Goal: Check status: Check status

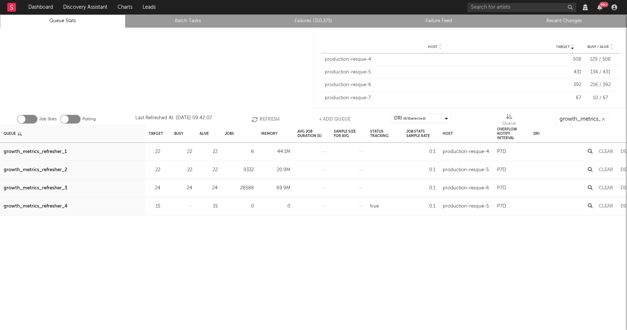
click at [266, 118] on button "Refresh" at bounding box center [266, 119] width 28 height 11
click at [603, 169] on button "Clear" at bounding box center [606, 169] width 15 height 5
click at [603, 187] on button "Clear" at bounding box center [606, 188] width 15 height 5
click at [267, 121] on button "Refresh" at bounding box center [265, 119] width 28 height 11
click at [619, 8] on div at bounding box center [614, 7] width 11 height 6
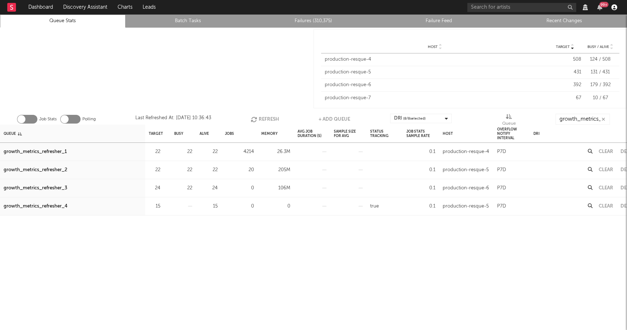
click at [614, 8] on icon "button" at bounding box center [615, 7] width 6 height 6
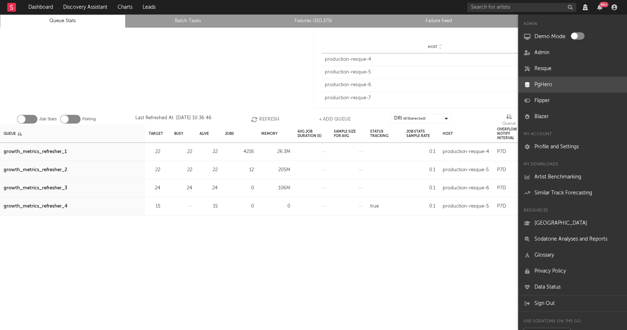
click at [556, 86] on link "PgHero" at bounding box center [572, 85] width 109 height 16
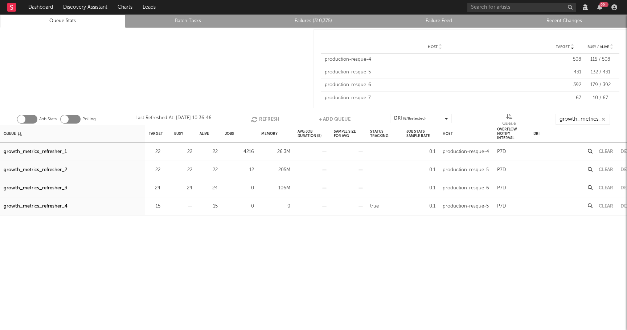
click at [292, 66] on div at bounding box center [157, 69] width 314 height 82
click at [616, 8] on icon "button" at bounding box center [615, 7] width 6 height 6
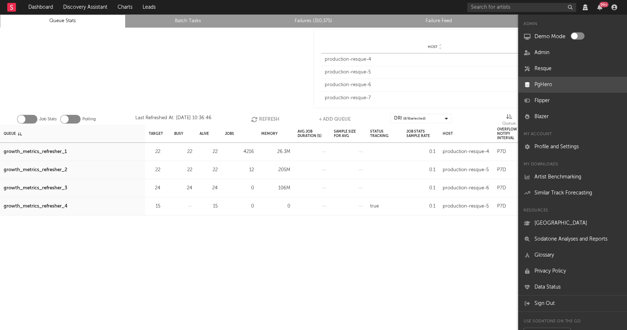
click at [551, 85] on link "PgHero" at bounding box center [572, 85] width 109 height 16
click at [269, 96] on div at bounding box center [157, 69] width 314 height 82
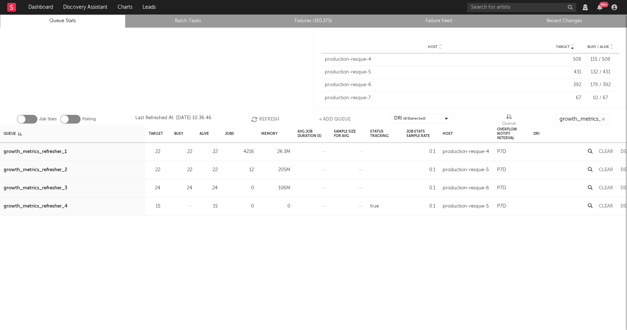
click at [266, 115] on button "Refresh" at bounding box center [265, 119] width 28 height 11
click at [613, 8] on icon "button" at bounding box center [615, 7] width 6 height 6
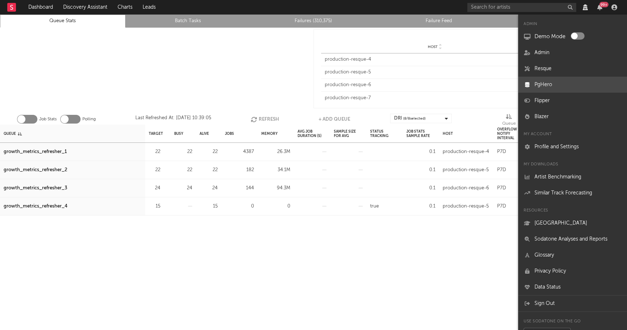
click at [545, 91] on link "PgHero" at bounding box center [572, 85] width 109 height 16
click at [263, 120] on button "Refresh" at bounding box center [265, 119] width 28 height 11
click at [550, 83] on link "PgHero" at bounding box center [572, 85] width 109 height 16
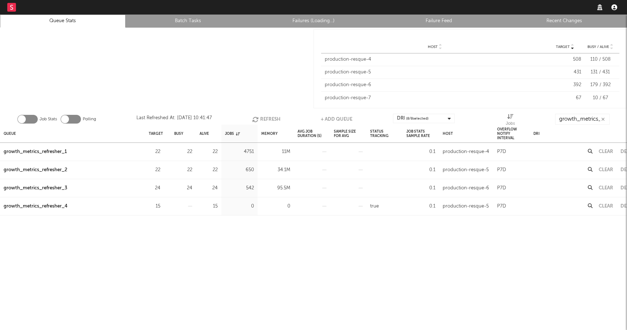
click at [614, 7] on icon "button" at bounding box center [615, 7] width 6 height 6
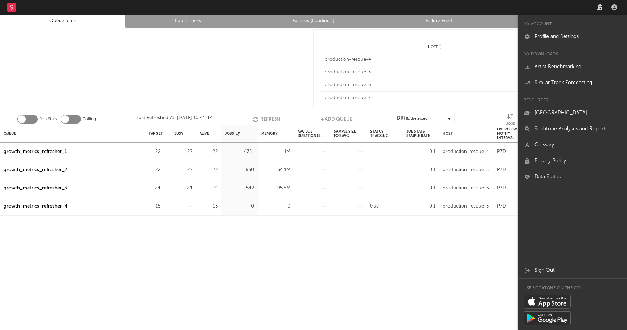
click at [297, 73] on div at bounding box center [157, 69] width 314 height 82
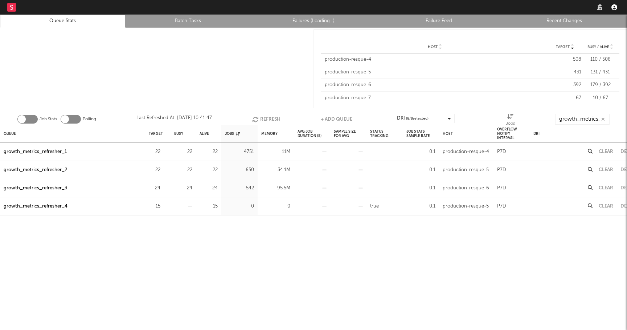
click at [617, 9] on icon "button" at bounding box center [615, 7] width 6 height 6
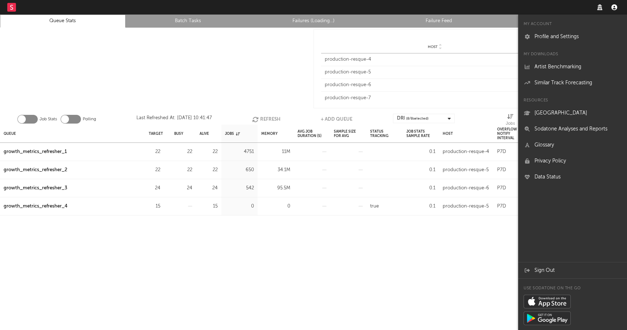
click at [617, 9] on icon "button" at bounding box center [615, 7] width 6 height 6
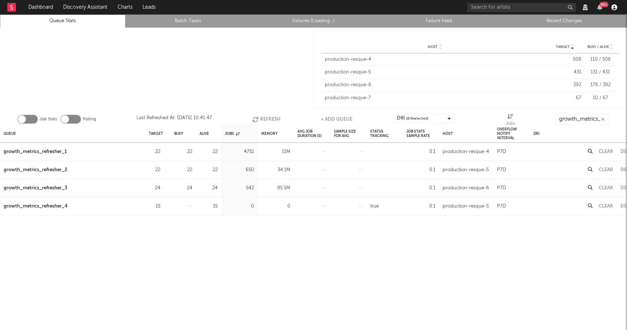
click at [615, 9] on icon "button" at bounding box center [615, 7] width 6 height 6
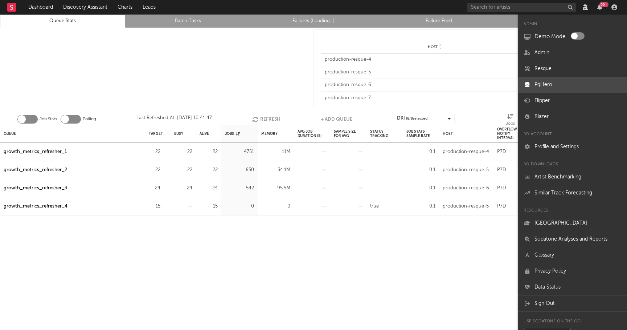
click at [540, 80] on link "PgHero" at bounding box center [572, 85] width 109 height 16
click at [237, 72] on div at bounding box center [157, 69] width 314 height 82
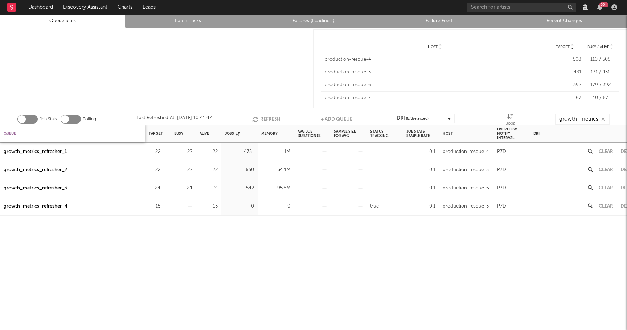
click at [9, 137] on div "Queue" at bounding box center [10, 134] width 12 height 16
click at [9, 137] on div "Queue" at bounding box center [13, 134] width 18 height 16
click at [262, 119] on button "Refresh" at bounding box center [265, 119] width 28 height 11
click at [267, 118] on button "Refresh" at bounding box center [265, 119] width 28 height 11
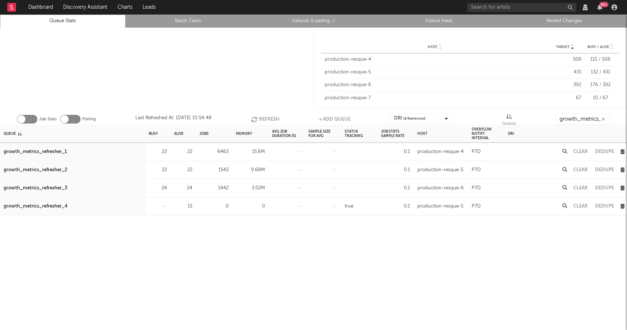
click at [581, 147] on div "Clear" at bounding box center [581, 152] width 22 height 18
click at [581, 150] on button "Clear" at bounding box center [581, 151] width 15 height 5
click at [578, 166] on div "Clear" at bounding box center [581, 170] width 22 height 18
click at [578, 168] on button "Clear" at bounding box center [581, 169] width 15 height 5
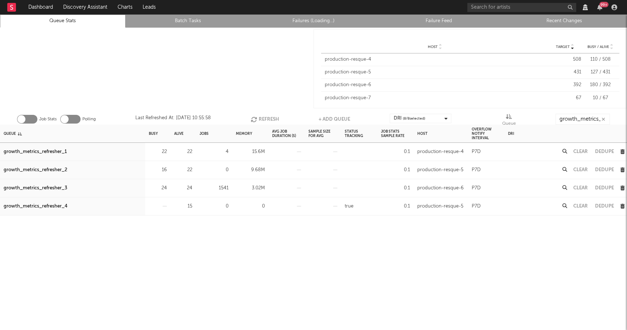
click at [582, 187] on button "Clear" at bounding box center [581, 188] width 15 height 5
click at [262, 115] on button "Refresh" at bounding box center [265, 119] width 28 height 11
click at [616, 4] on div "99 +" at bounding box center [544, 7] width 152 height 15
click at [616, 4] on icon "button" at bounding box center [615, 7] width 6 height 6
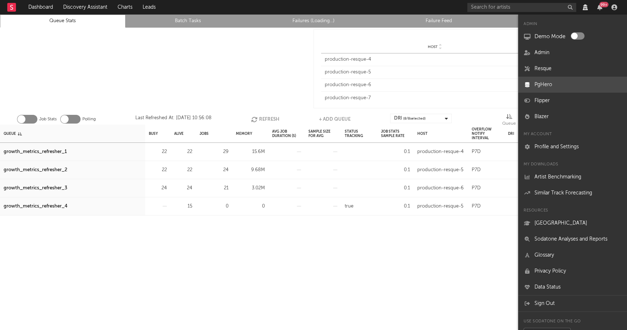
click at [544, 85] on link "PgHero" at bounding box center [572, 85] width 109 height 16
click at [557, 81] on link "PgHero" at bounding box center [572, 85] width 109 height 16
